Goal: Transaction & Acquisition: Obtain resource

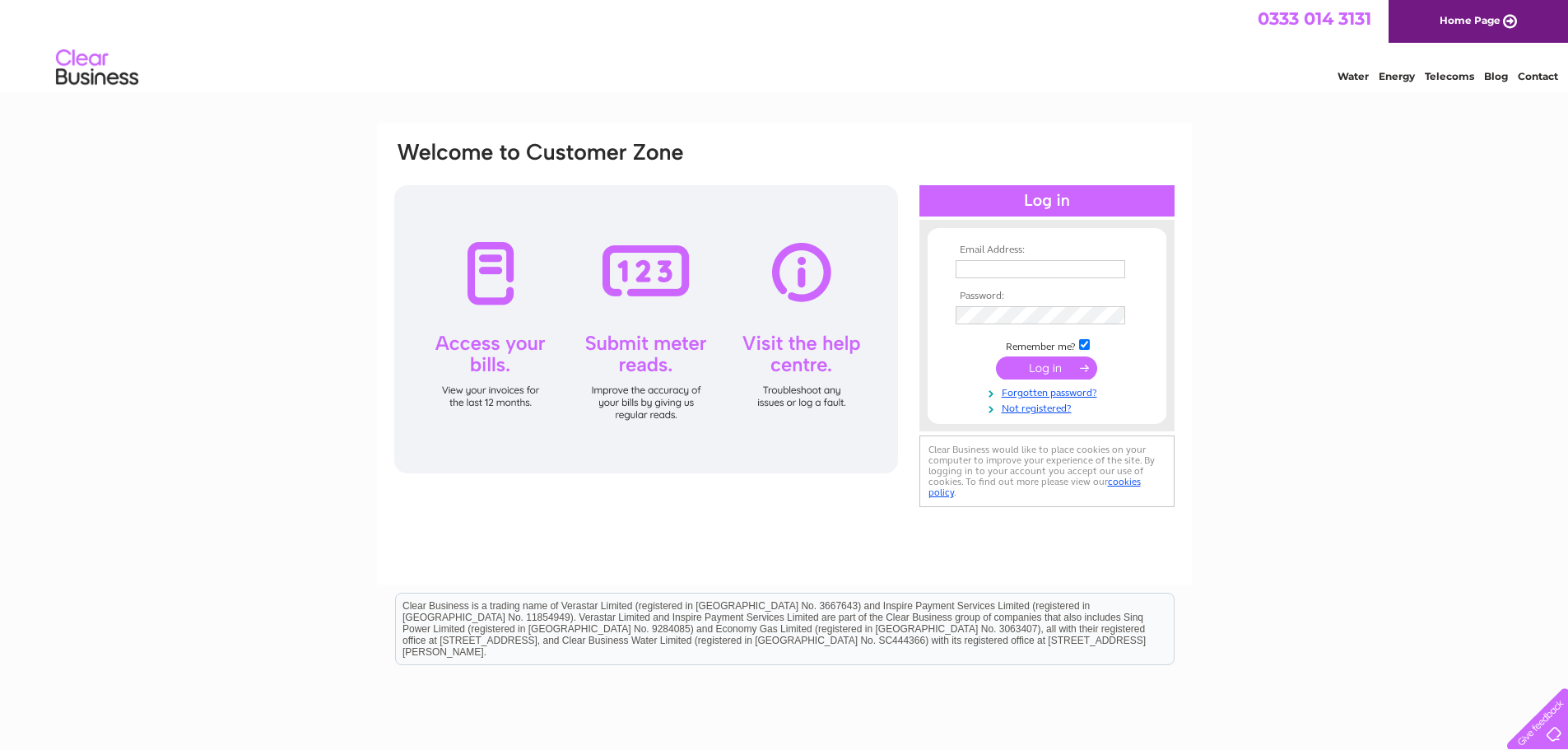
click at [992, 261] on input "text" at bounding box center [1040, 269] width 170 height 19
click at [1037, 271] on input "text" at bounding box center [1040, 269] width 170 height 19
paste input "APUK@howcogroup.com"
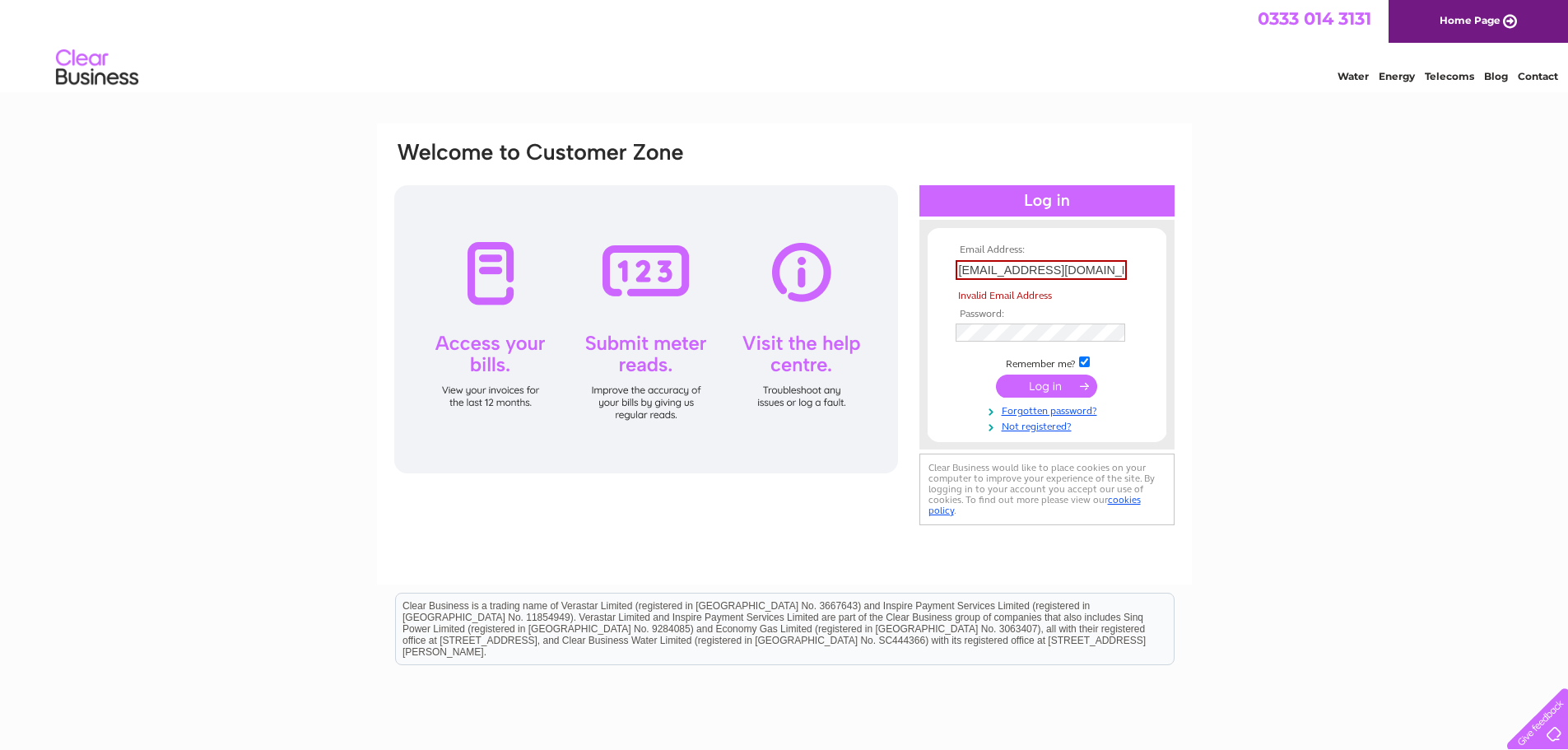
click at [1044, 383] on input "submit" at bounding box center [1047, 386] width 101 height 23
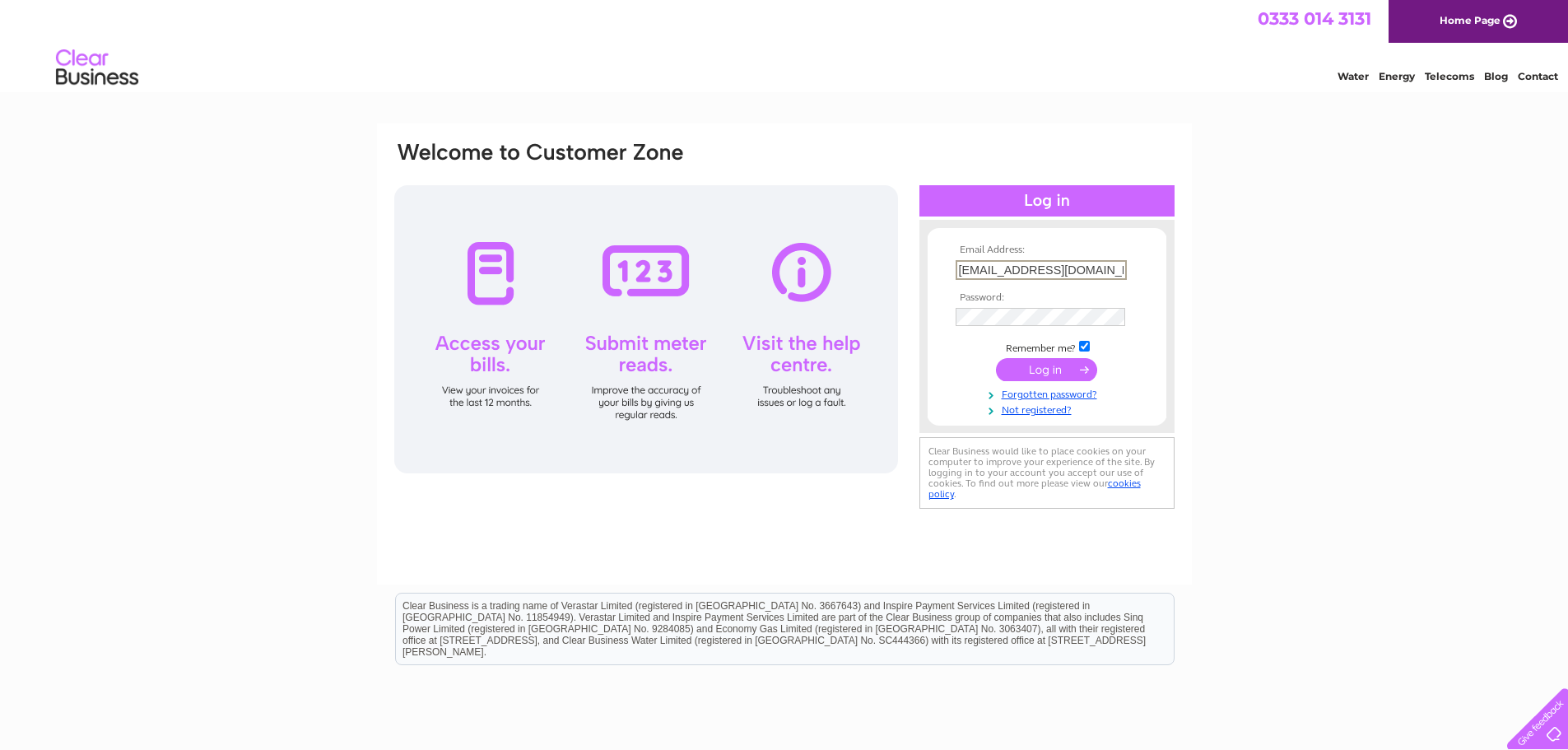
type input "APUK@howcogroup.com"
click at [1077, 271] on input "APUK@howcogroup.com" at bounding box center [1040, 269] width 170 height 19
click at [1097, 269] on input "APUK@howcogroup.com" at bounding box center [1041, 270] width 171 height 19
click at [1063, 365] on input "submit" at bounding box center [1047, 370] width 101 height 23
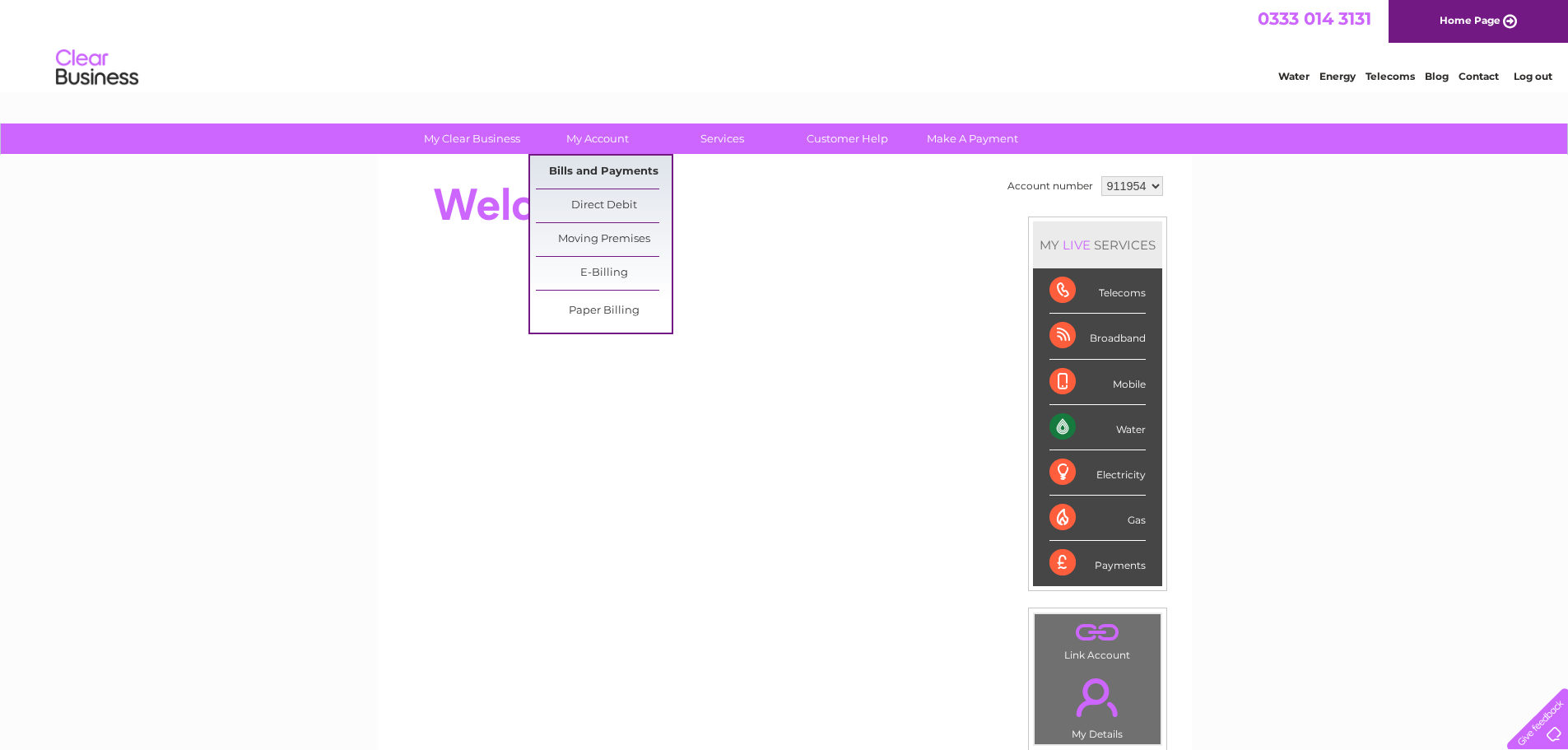
click at [593, 167] on link "Bills and Payments" at bounding box center [603, 172] width 136 height 33
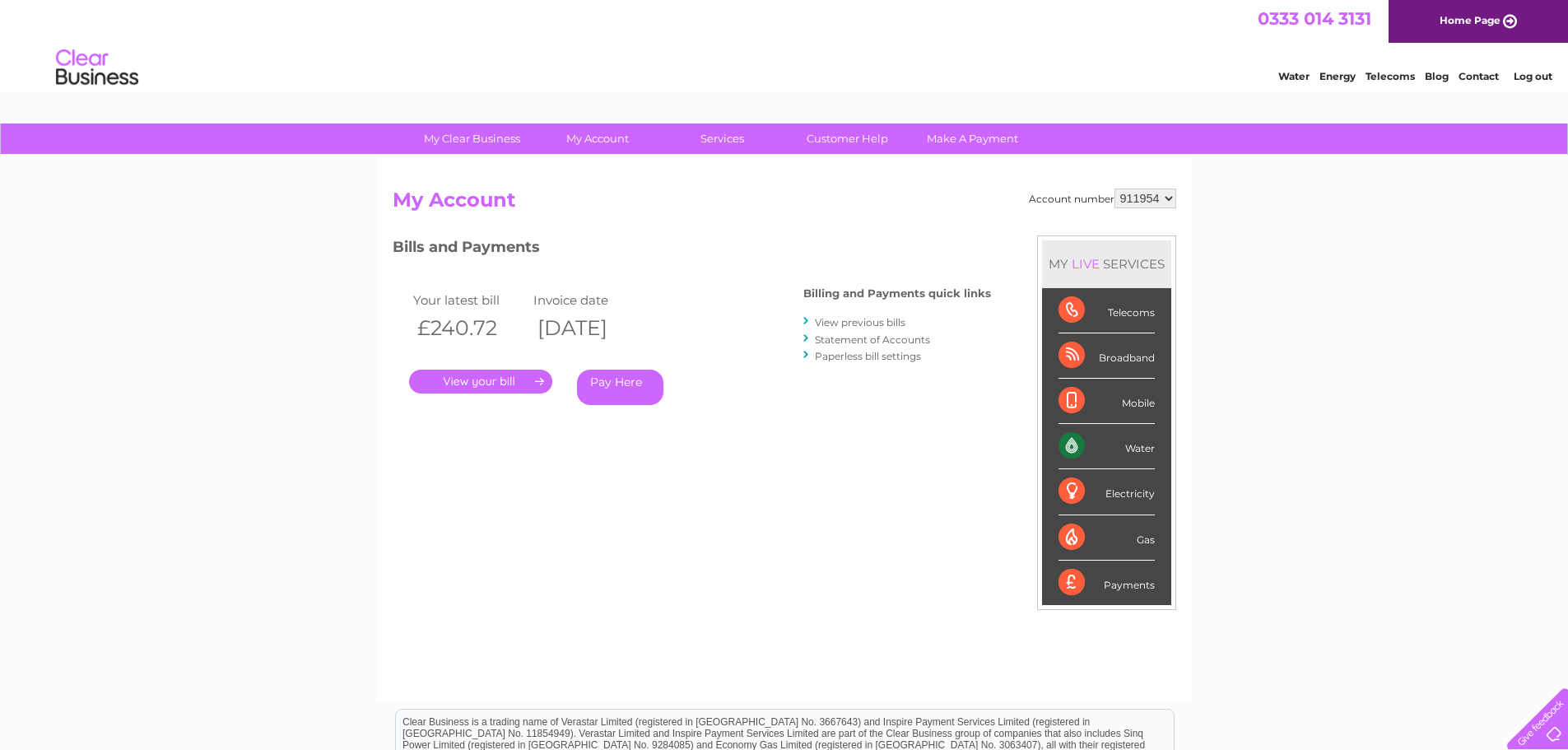
click at [471, 383] on link "." at bounding box center [480, 382] width 144 height 24
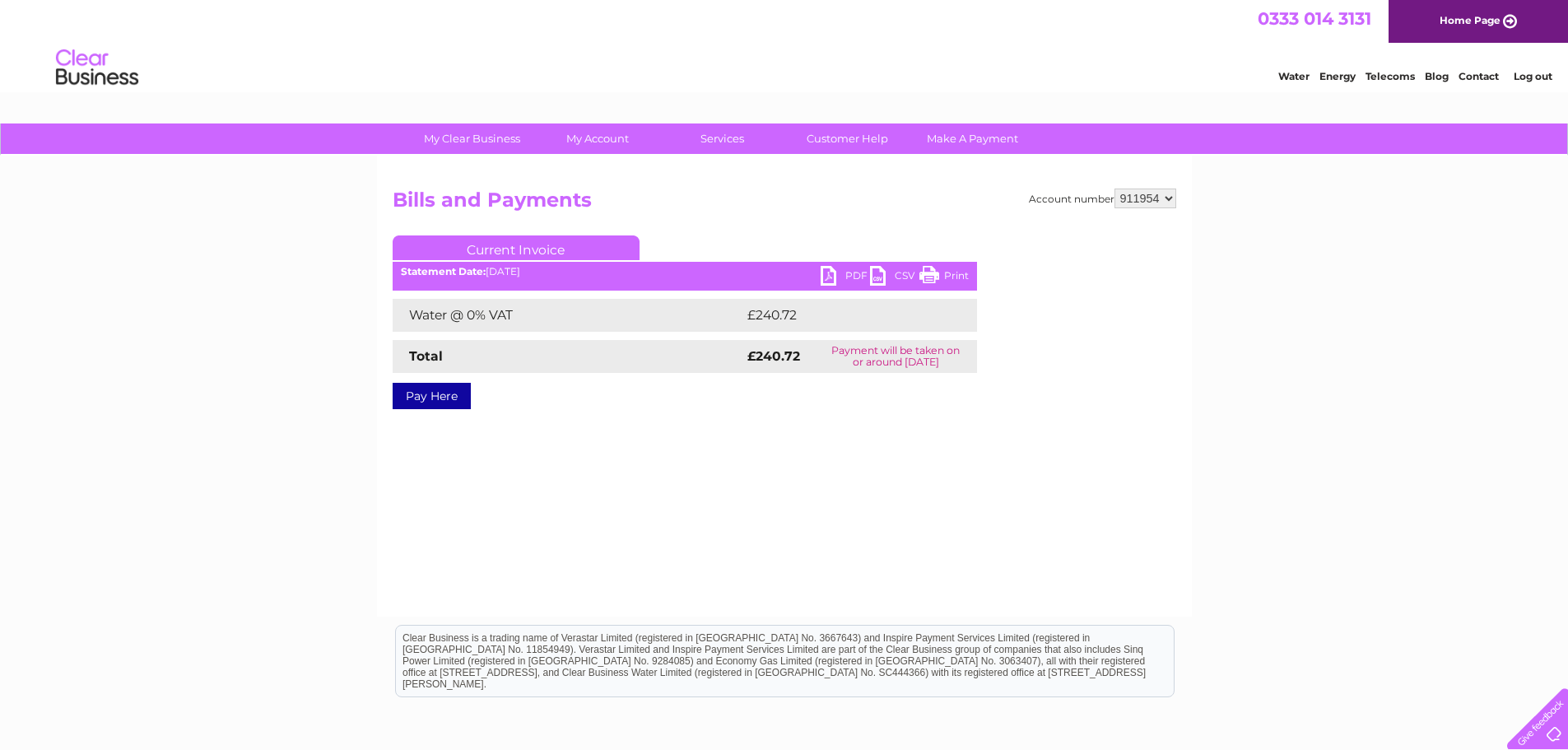
click at [832, 276] on link "PDF" at bounding box center [846, 278] width 49 height 24
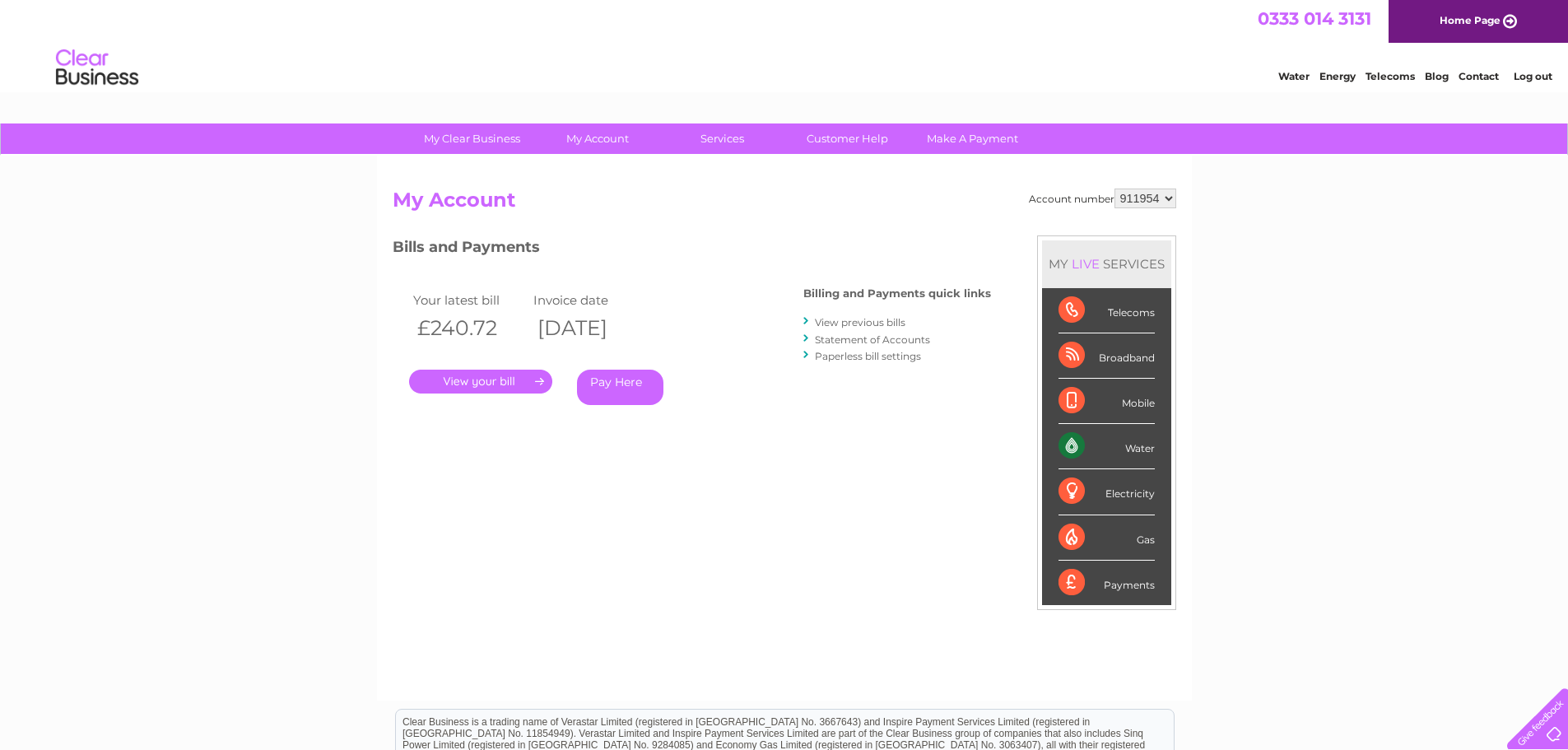
click at [844, 322] on link "View previous bills" at bounding box center [860, 323] width 91 height 12
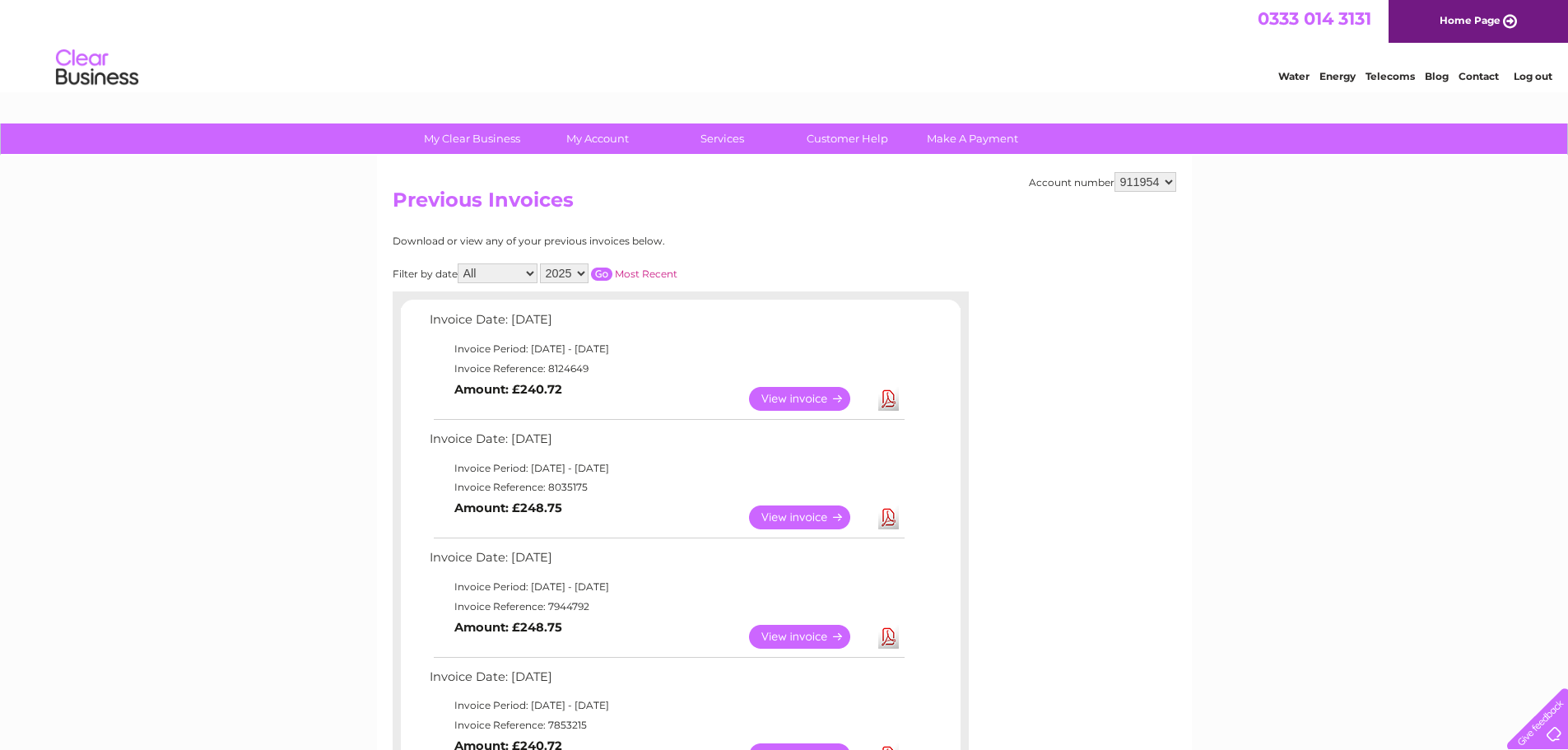
click at [891, 511] on link "Download" at bounding box center [888, 517] width 20 height 24
click at [698, 598] on td "Invoice Reference: 7944792" at bounding box center [666, 607] width 482 height 19
click at [888, 636] on link "Download" at bounding box center [888, 636] width 20 height 24
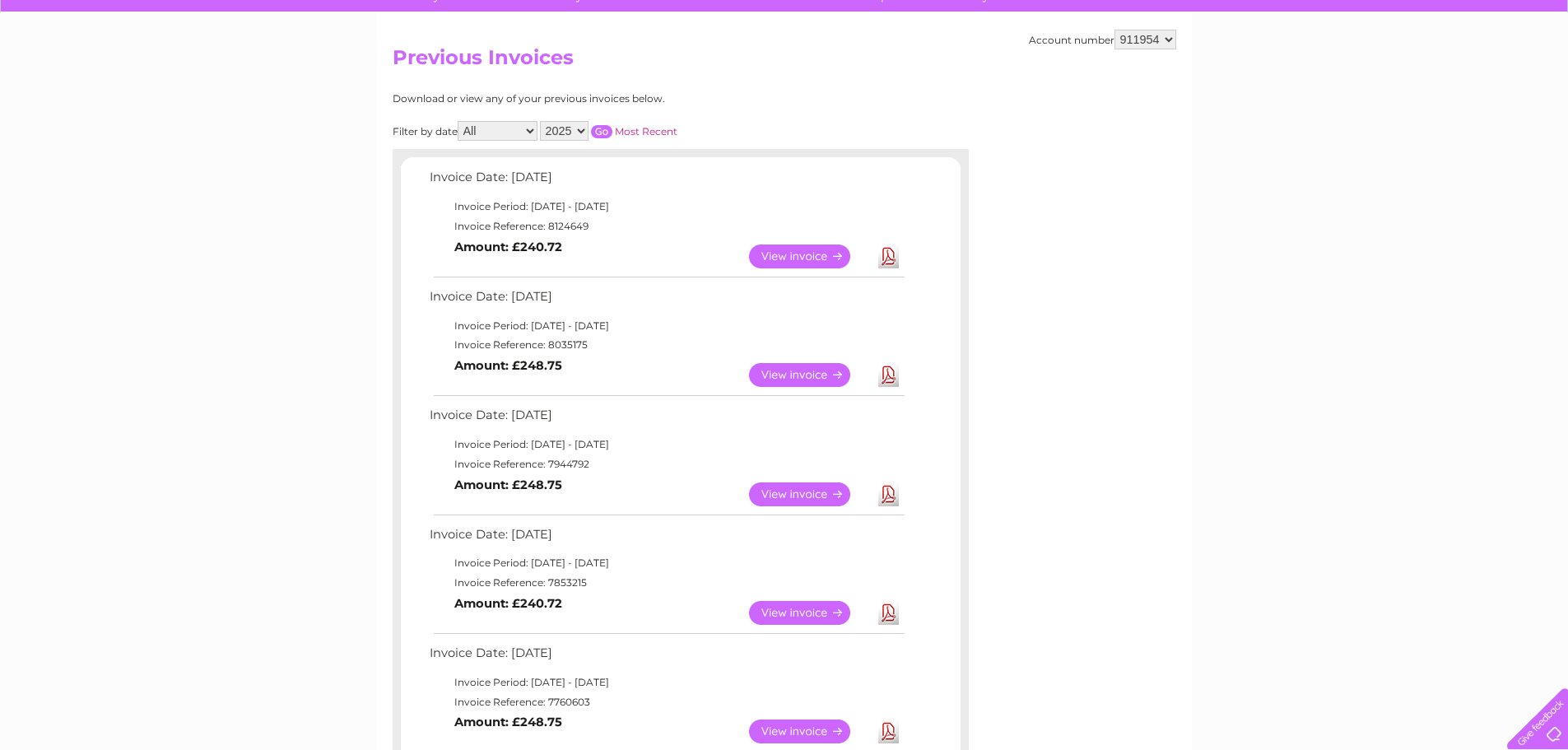
scroll to position [165, 0]
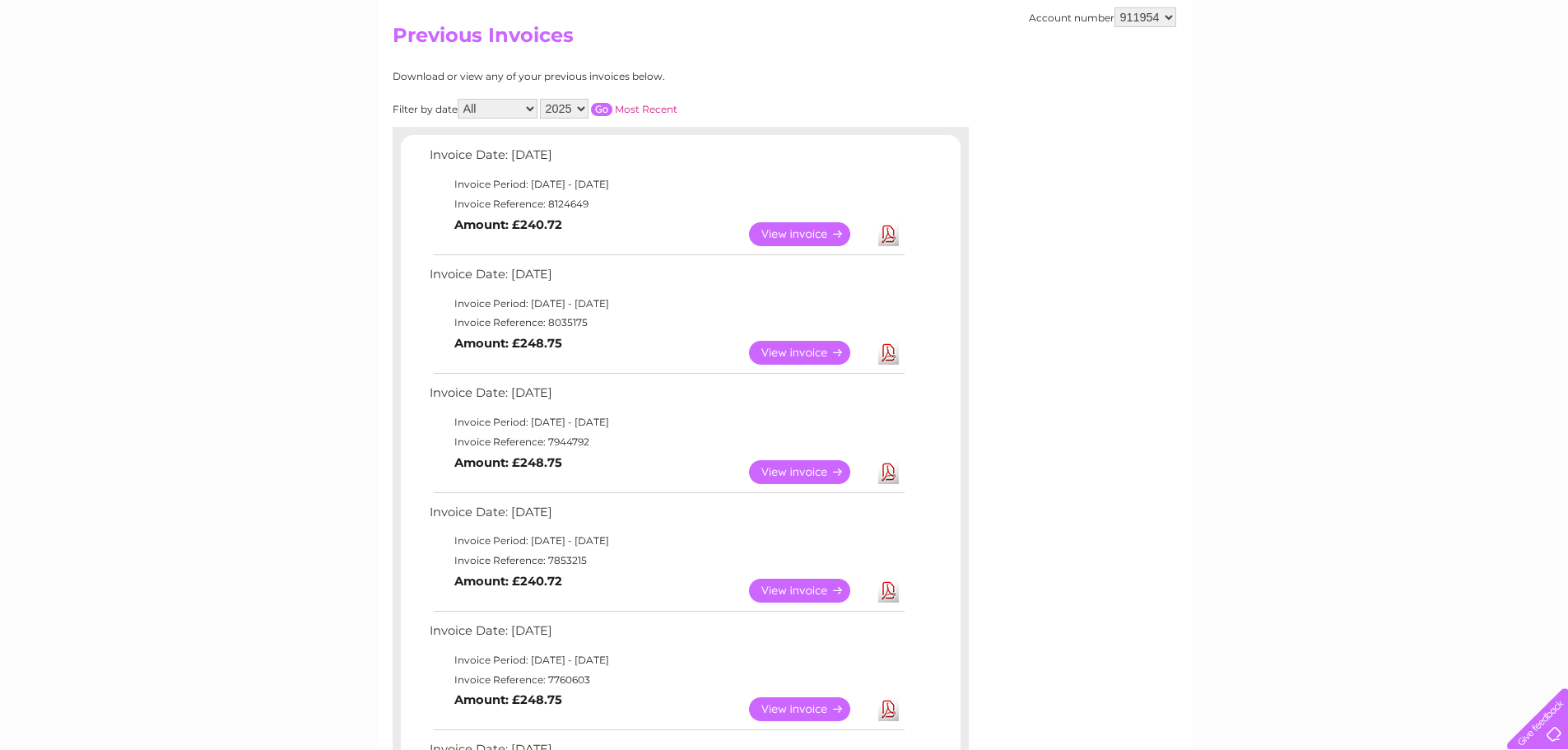
click at [890, 585] on link "Download" at bounding box center [888, 590] width 20 height 24
click at [892, 710] on link "Download" at bounding box center [888, 709] width 20 height 24
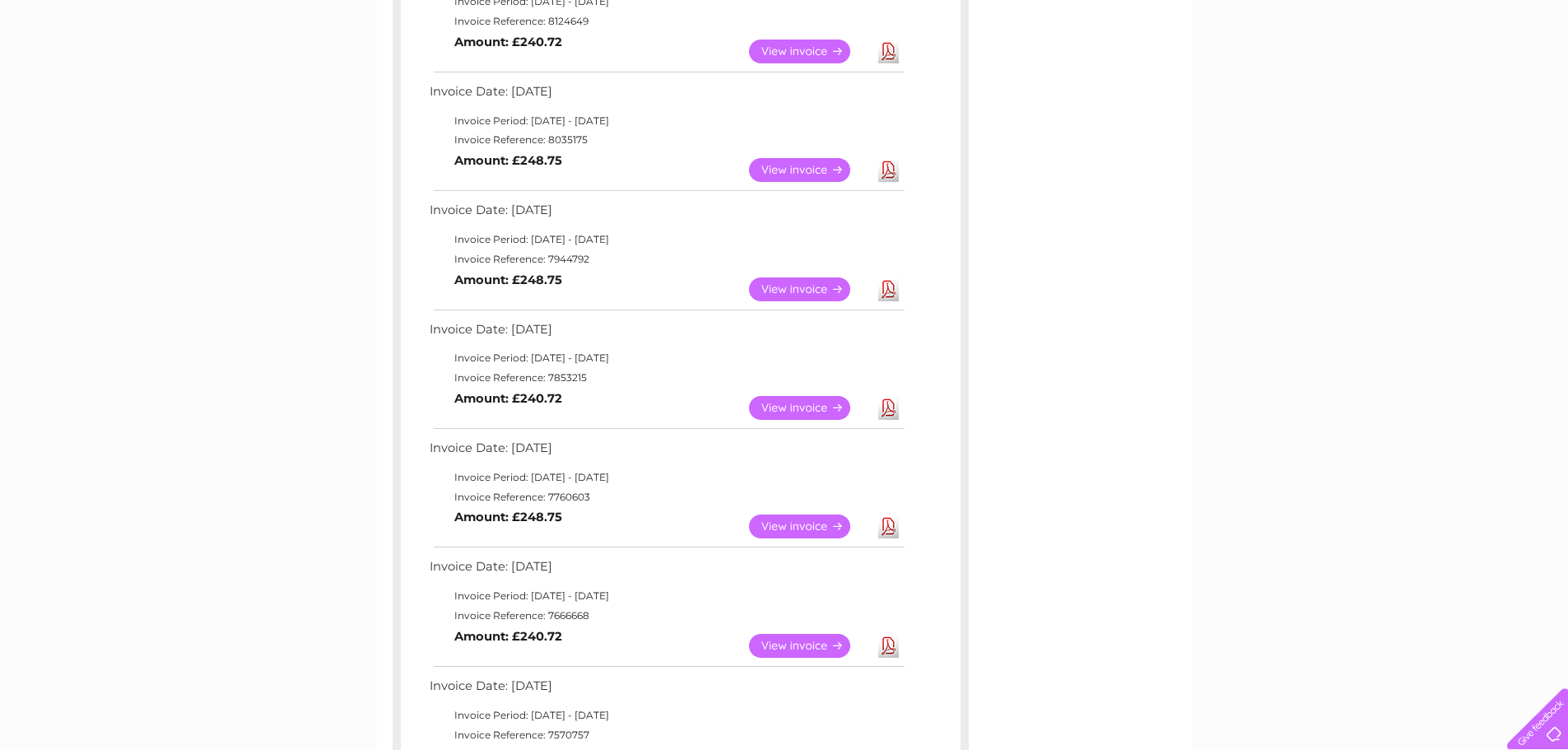
scroll to position [330, 0]
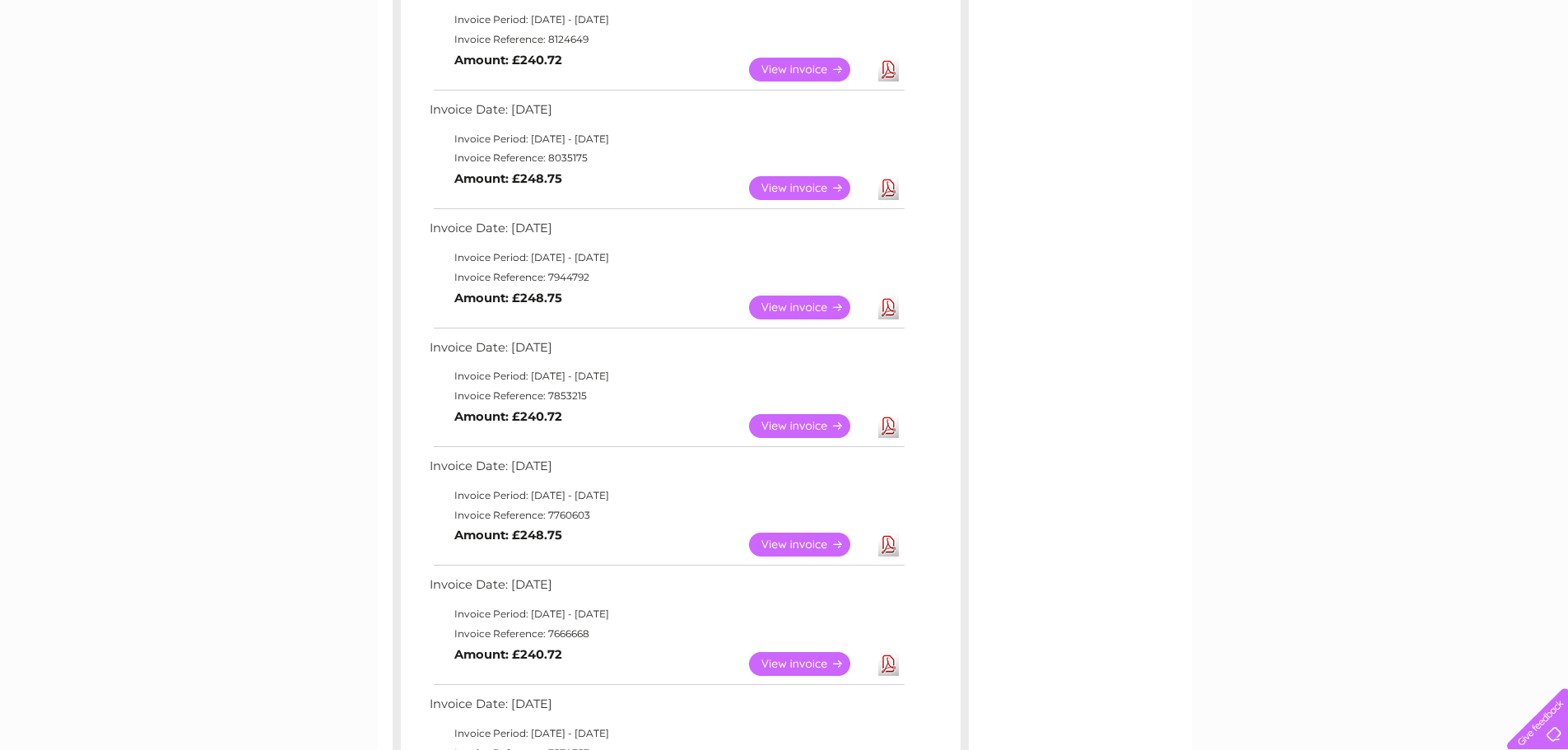
click at [888, 664] on link "Download" at bounding box center [888, 664] width 20 height 24
